Goal: Task Accomplishment & Management: Complete application form

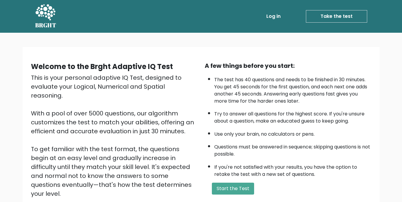
scroll to position [70, 0]
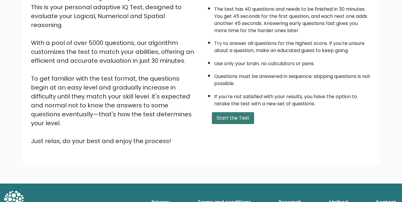
click at [221, 120] on button "Start the Test" at bounding box center [233, 118] width 42 height 12
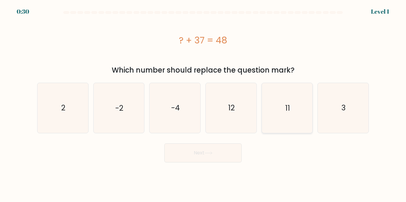
click at [286, 115] on icon "11" at bounding box center [287, 108] width 50 height 50
click at [203, 103] on input "e. 11" at bounding box center [203, 101] width 0 height 1
radio input "true"
click at [215, 155] on button "Next" at bounding box center [202, 152] width 77 height 19
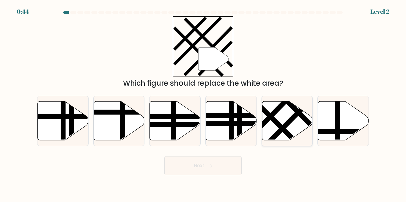
click at [291, 133] on icon at bounding box center [287, 120] width 51 height 39
click at [203, 103] on input "e." at bounding box center [203, 101] width 0 height 1
radio input "true"
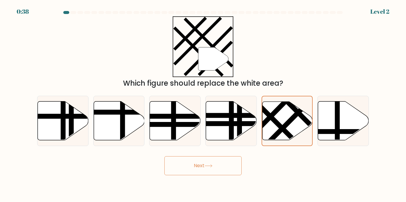
click at [204, 167] on button "Next" at bounding box center [202, 165] width 77 height 19
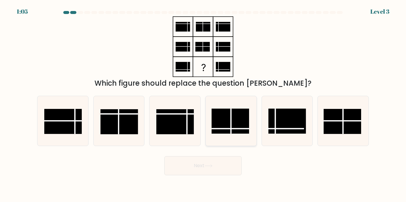
click at [241, 118] on rect at bounding box center [230, 121] width 37 height 25
click at [203, 103] on input "d." at bounding box center [203, 101] width 0 height 1
radio input "true"
click at [206, 169] on button "Next" at bounding box center [202, 165] width 77 height 19
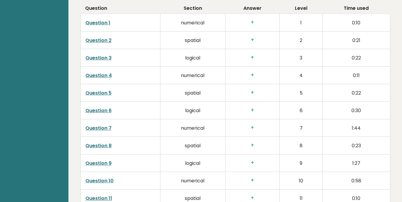
scroll to position [856, 0]
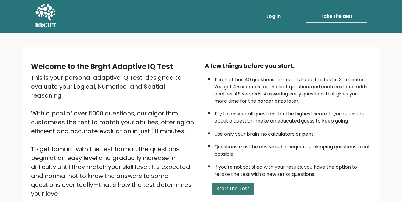
drag, startPoint x: 0, startPoint y: 0, endPoint x: 238, endPoint y: 188, distance: 303.4
click at [238, 188] on button "Start the Test" at bounding box center [233, 189] width 42 height 12
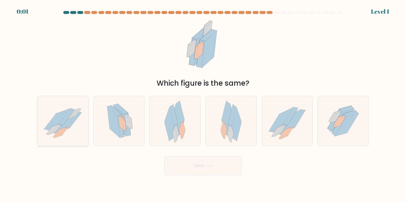
click at [57, 112] on icon at bounding box center [62, 121] width 51 height 42
click at [203, 103] on input "a." at bounding box center [203, 101] width 0 height 1
radio input "true"
click at [188, 166] on div "Next" at bounding box center [203, 164] width 339 height 22
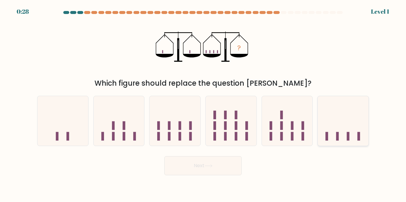
click at [355, 119] on icon at bounding box center [343, 121] width 51 height 42
click at [203, 103] on input "f." at bounding box center [203, 101] width 0 height 1
radio input "true"
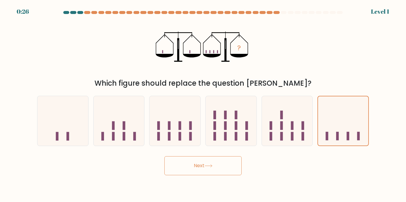
click at [235, 170] on button "Next" at bounding box center [202, 165] width 77 height 19
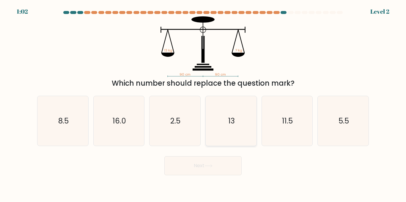
click at [241, 124] on icon "13" at bounding box center [231, 121] width 50 height 50
click at [203, 103] on input "d. 13" at bounding box center [203, 101] width 0 height 1
radio input "true"
drag, startPoint x: 188, startPoint y: 178, endPoint x: 208, endPoint y: 166, distance: 23.5
click at [208, 166] on body "1:01 Level 2" at bounding box center [203, 101] width 406 height 202
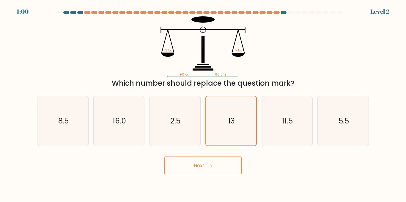
click at [208, 166] on icon at bounding box center [209, 165] width 8 height 3
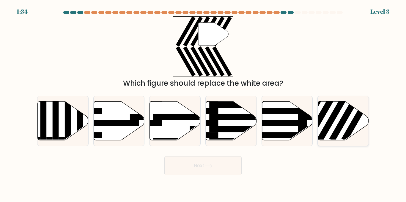
click at [333, 117] on rect at bounding box center [333, 116] width 33 height 51
click at [203, 103] on input "f." at bounding box center [203, 101] width 0 height 1
radio input "true"
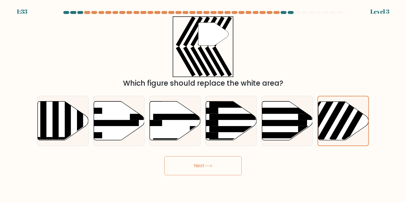
click at [227, 174] on button "Next" at bounding box center [202, 165] width 77 height 19
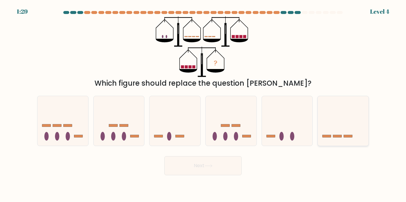
click at [334, 133] on icon at bounding box center [343, 121] width 51 height 42
click at [203, 103] on input "f." at bounding box center [203, 101] width 0 height 1
radio input "true"
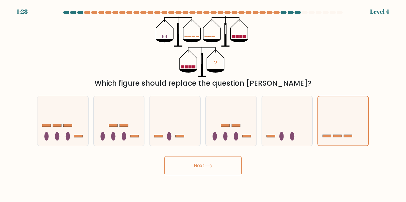
click at [232, 167] on button "Next" at bounding box center [202, 165] width 77 height 19
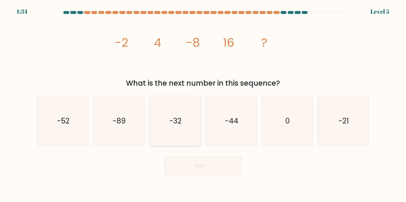
click at [187, 121] on icon "-32" at bounding box center [175, 121] width 50 height 50
click at [203, 103] on input "c. -32" at bounding box center [203, 101] width 0 height 1
radio input "true"
click at [209, 168] on button "Next" at bounding box center [202, 165] width 77 height 19
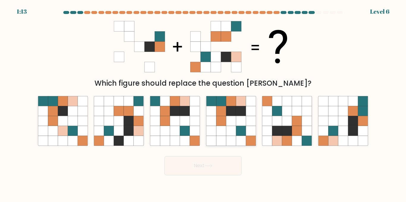
click at [247, 137] on icon at bounding box center [251, 141] width 10 height 10
click at [203, 103] on input "d." at bounding box center [203, 101] width 0 height 1
radio input "true"
click at [223, 166] on button "Next" at bounding box center [202, 165] width 77 height 19
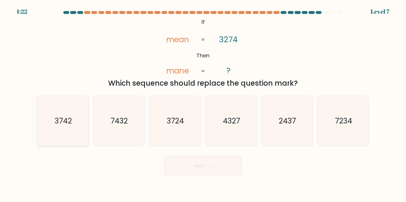
click at [63, 122] on text "3742" at bounding box center [63, 121] width 17 height 10
click at [203, 103] on input "a. 3742" at bounding box center [203, 101] width 0 height 1
radio input "true"
click at [182, 167] on button "Next" at bounding box center [202, 165] width 77 height 19
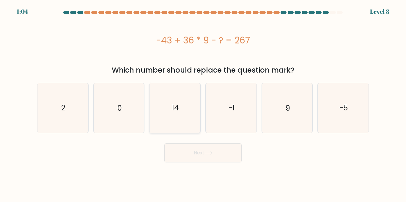
click at [158, 126] on icon "14" at bounding box center [175, 108] width 50 height 50
click at [203, 103] on input "c. 14" at bounding box center [203, 101] width 0 height 1
radio input "true"
click at [210, 156] on button "Next" at bounding box center [202, 152] width 77 height 19
